Goal: Task Accomplishment & Management: Manage account settings

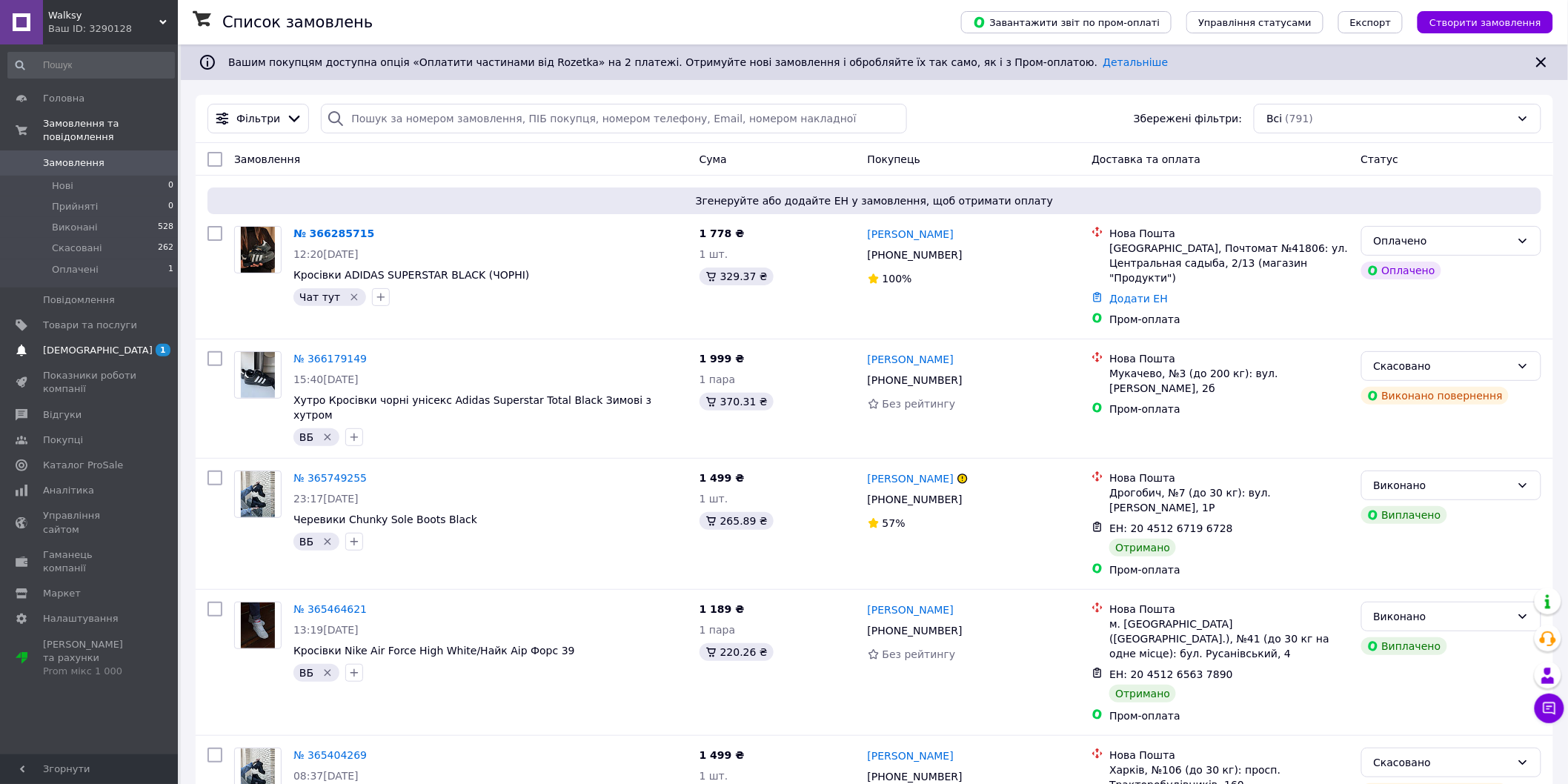
click at [85, 343] on span "[DEMOGRAPHIC_DATA]" at bounding box center [98, 350] width 110 height 13
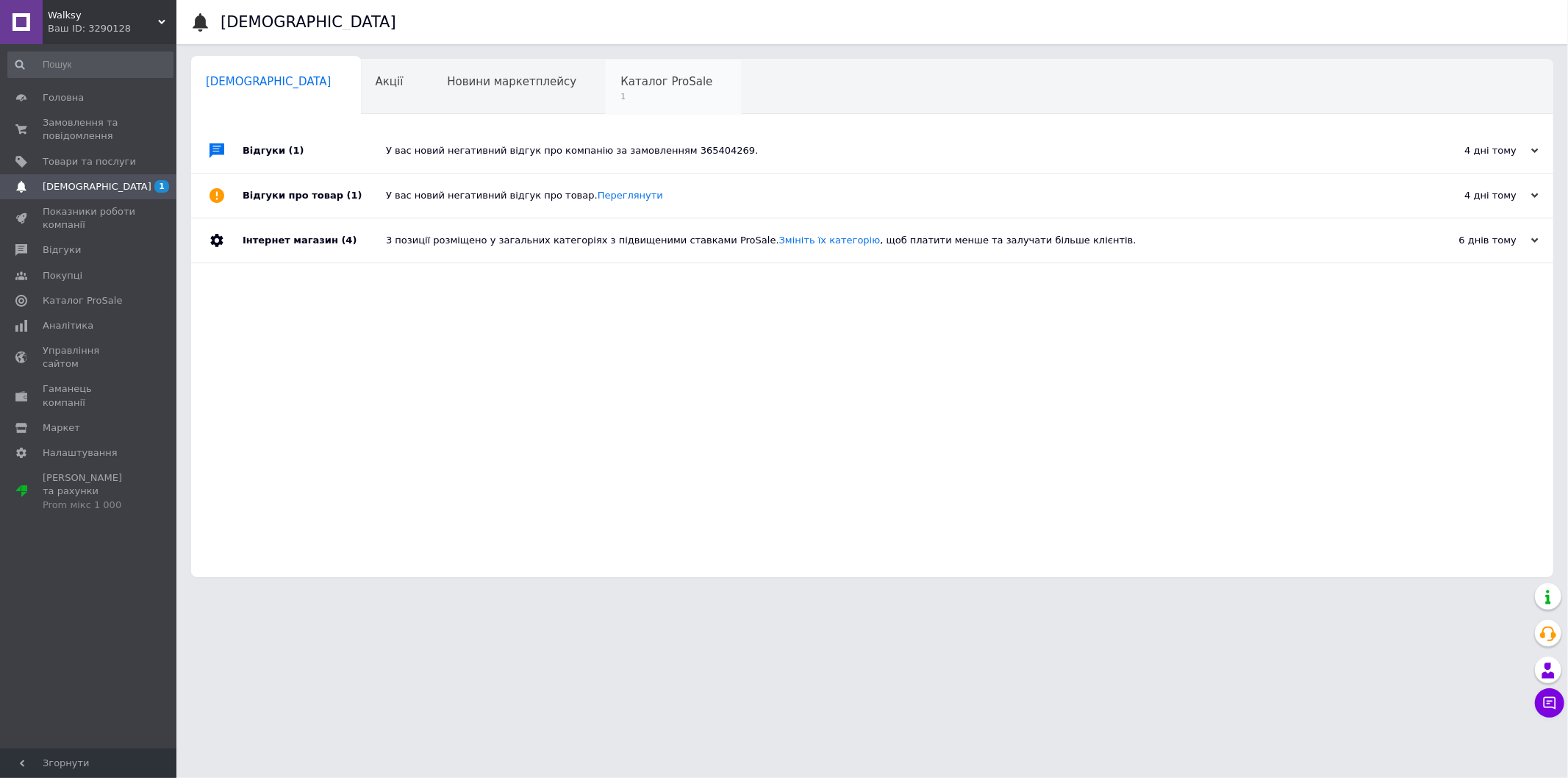
click at [620, 94] on span "1" at bounding box center [666, 97] width 92 height 11
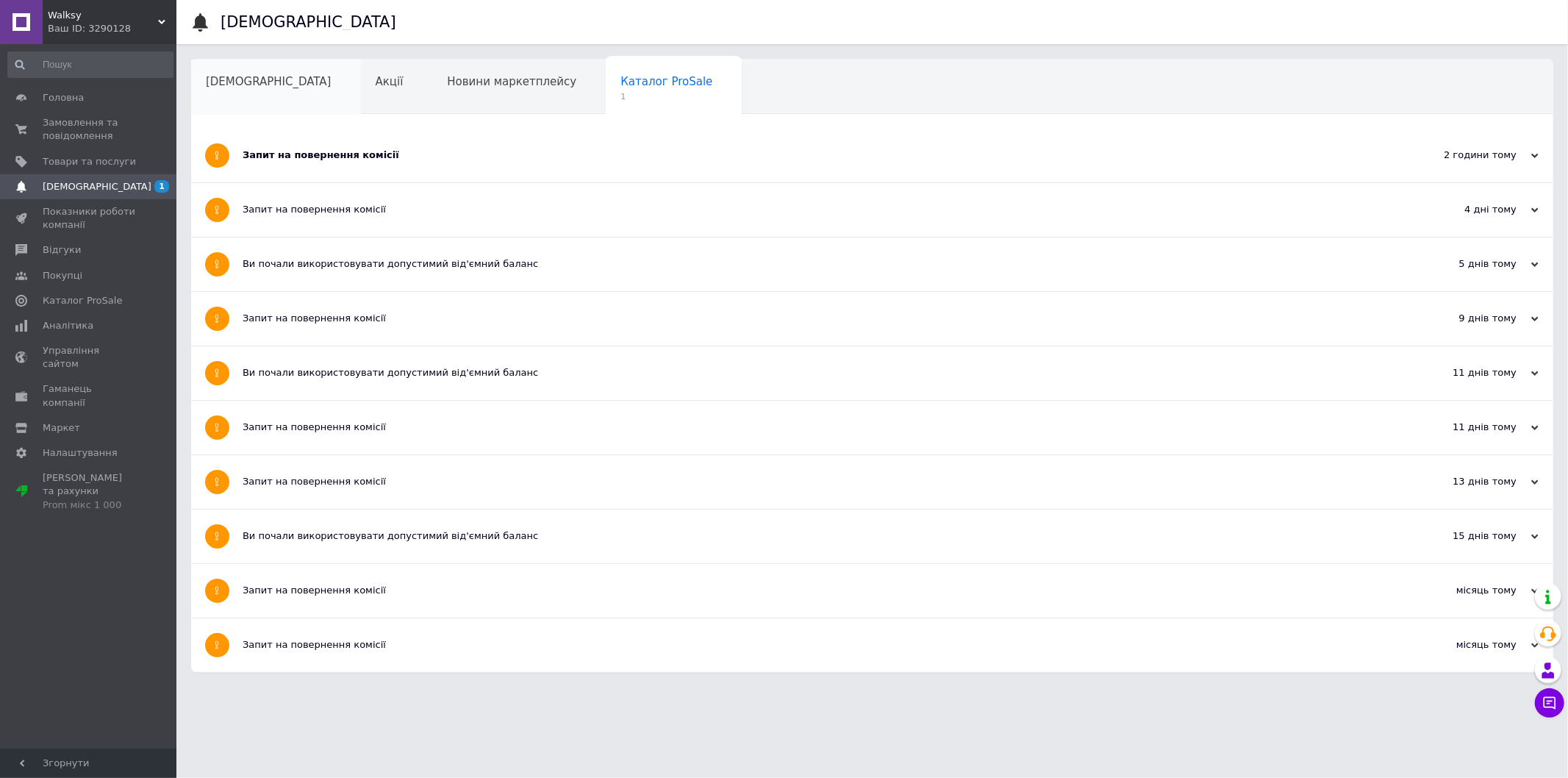
click at [259, 96] on div "[DEMOGRAPHIC_DATA]" at bounding box center [276, 88] width 170 height 56
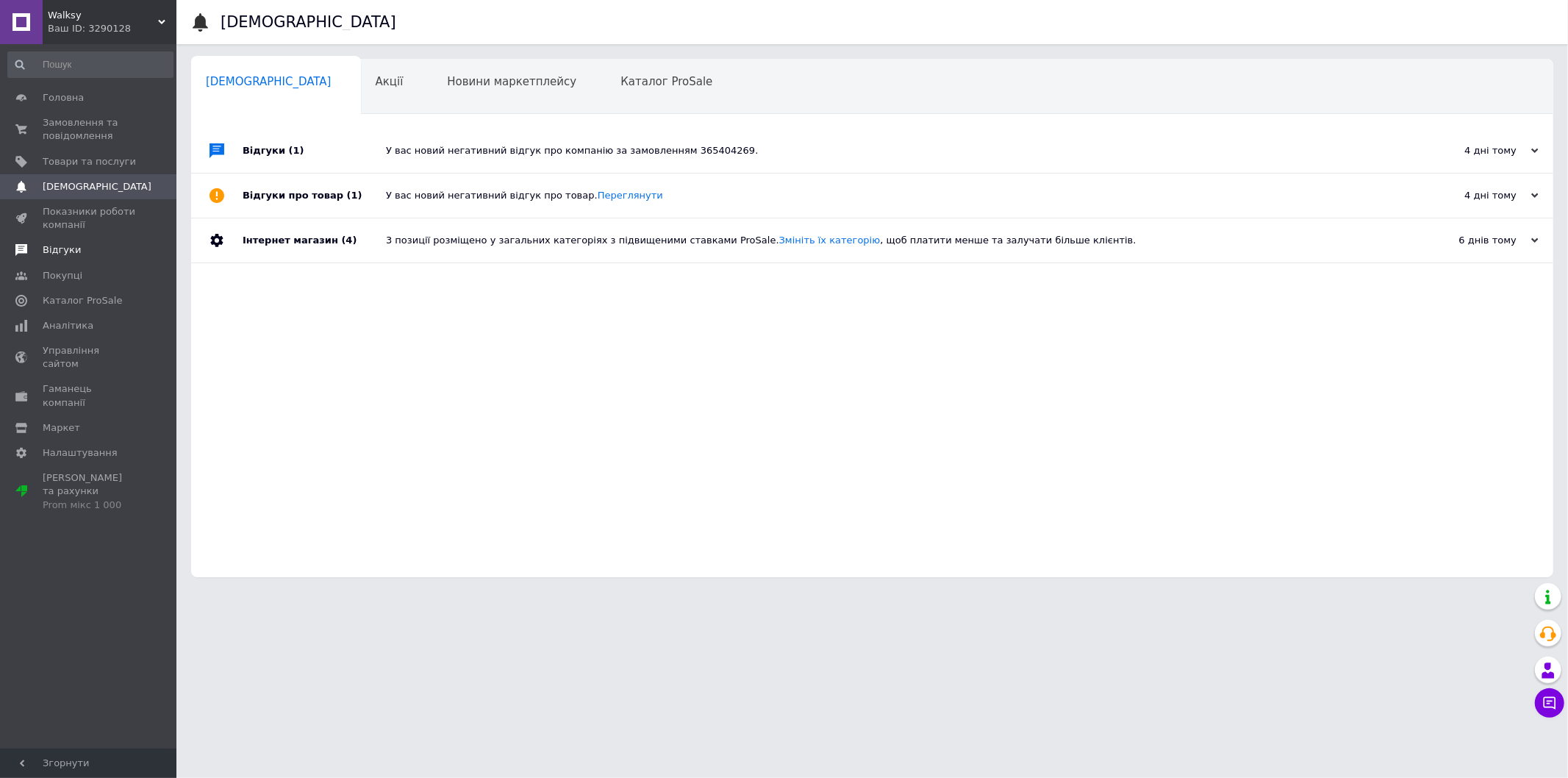
click at [94, 260] on link "Відгуки" at bounding box center [90, 249] width 181 height 25
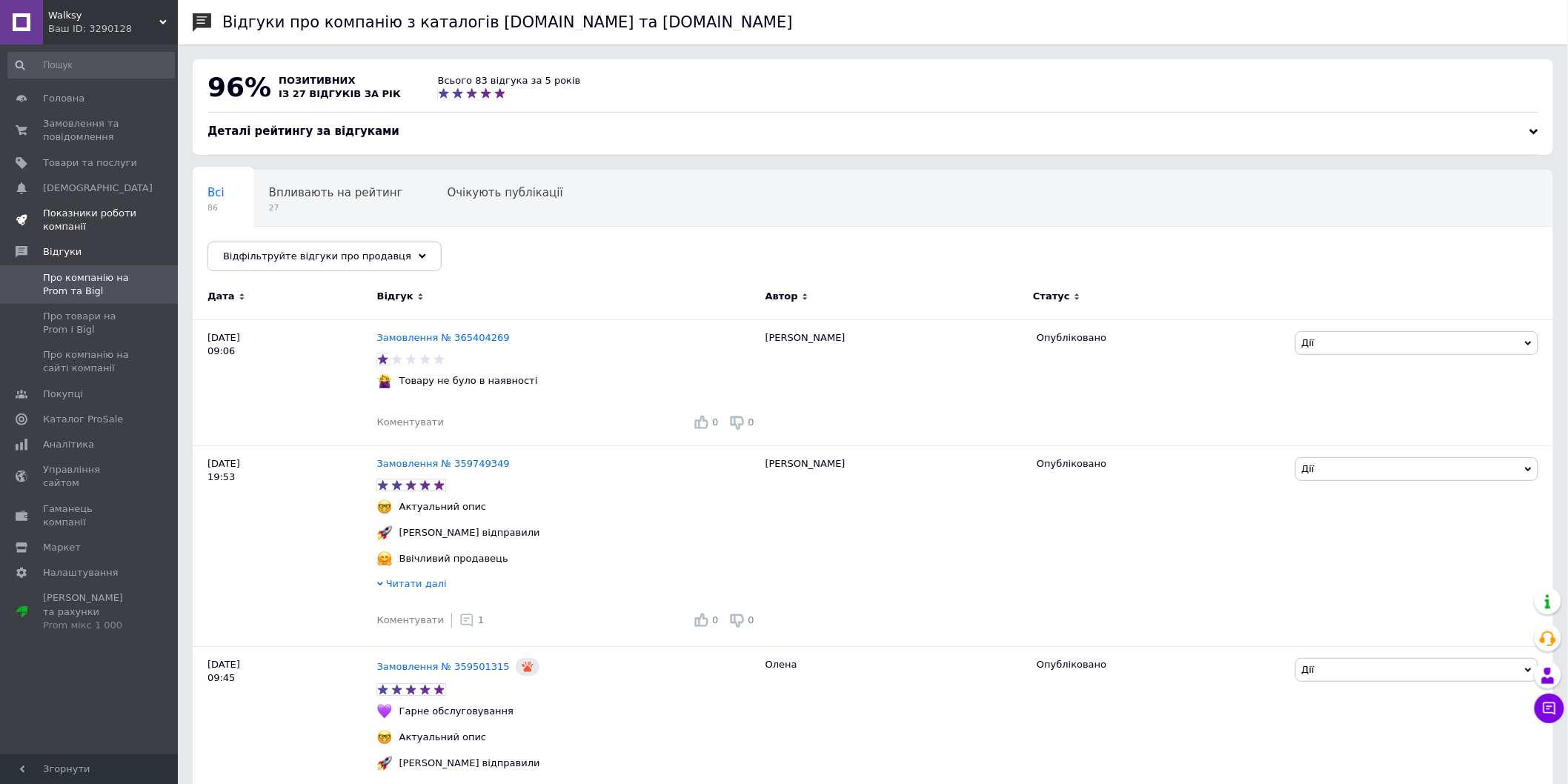
click at [91, 212] on span "Показники роботи компанії" at bounding box center [90, 220] width 94 height 27
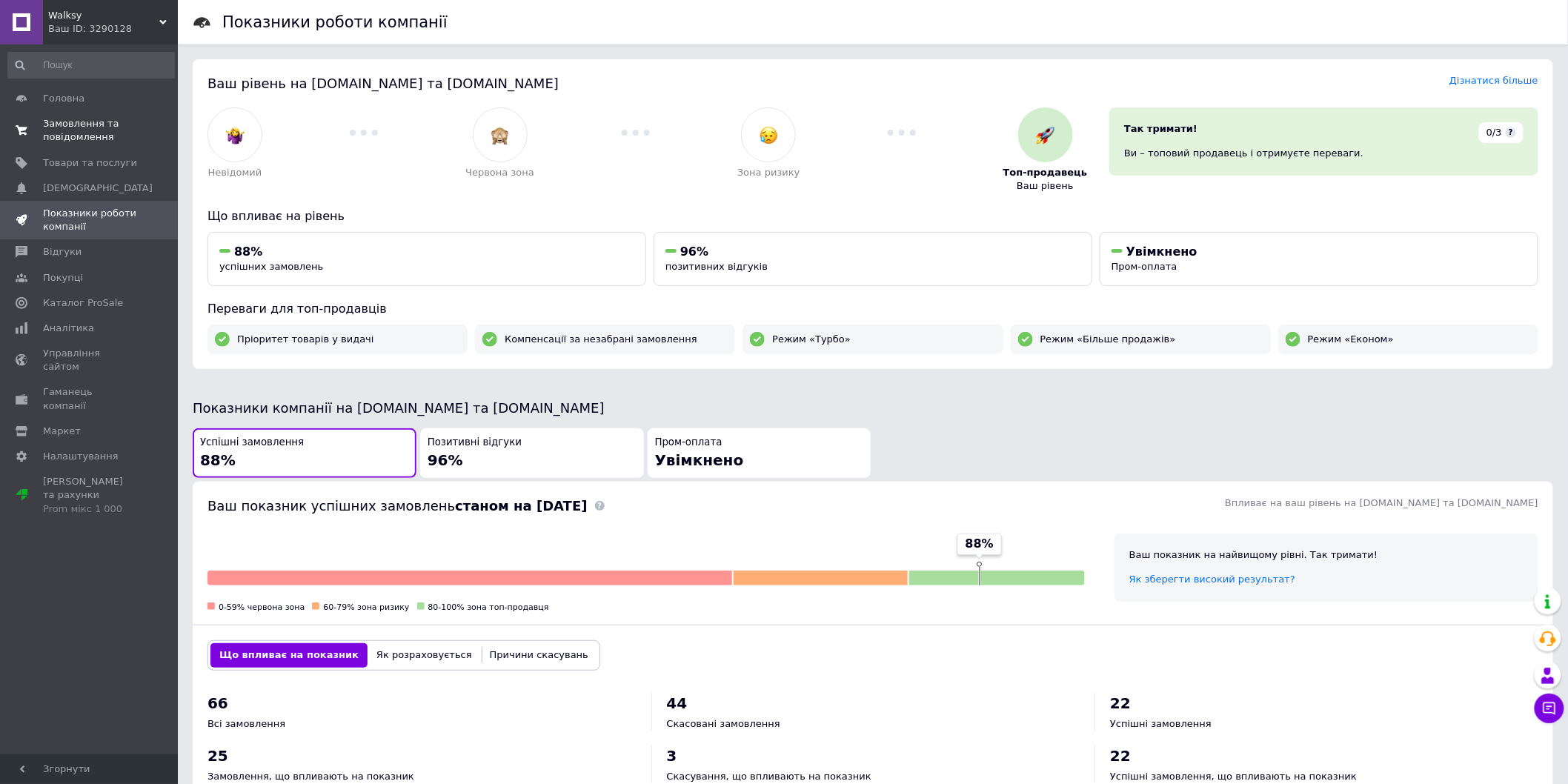
click at [91, 125] on span "Замовлення та повідомлення" at bounding box center [90, 130] width 94 height 27
